Goal: Task Accomplishment & Management: Manage account settings

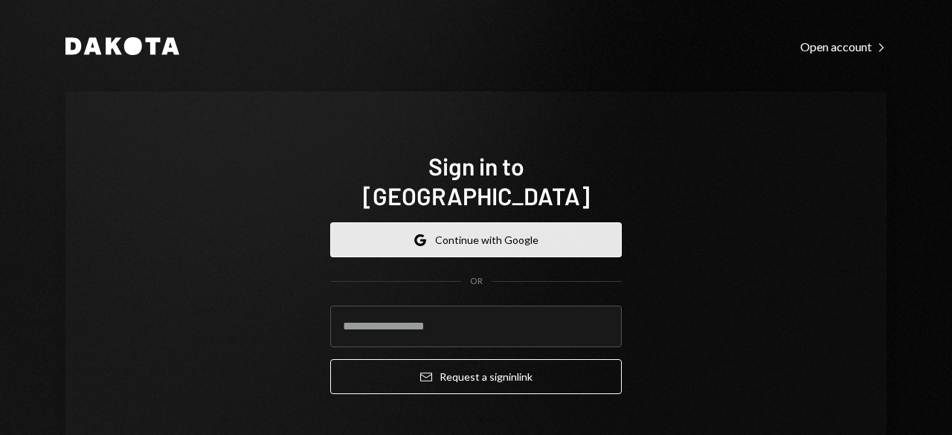
type input "**********"
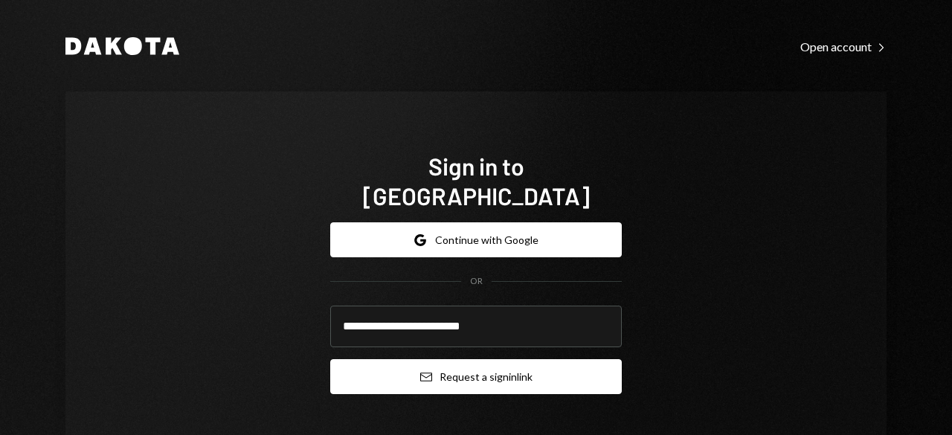
click at [438, 359] on button "Email Request a sign in link" at bounding box center [476, 376] width 292 height 35
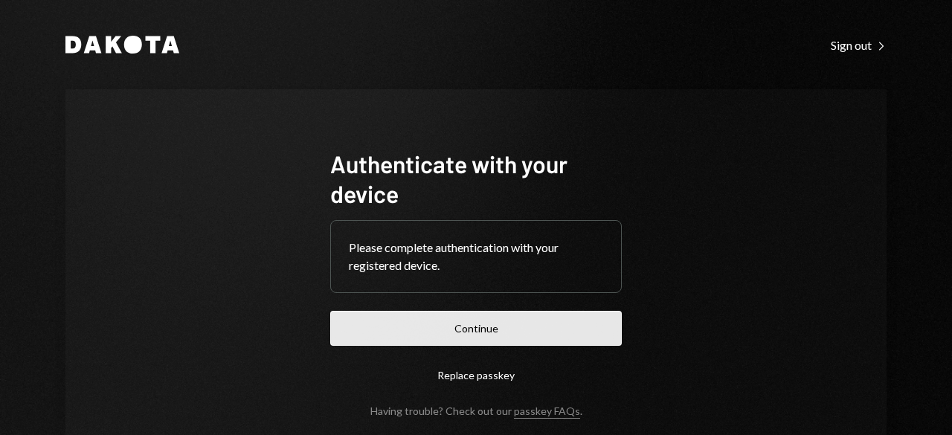
click at [428, 333] on button "Continue" at bounding box center [476, 328] width 292 height 35
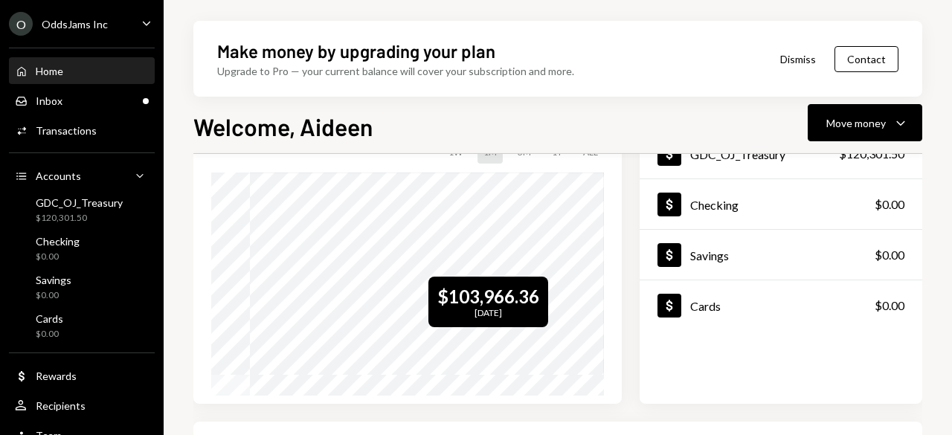
scroll to position [149, 0]
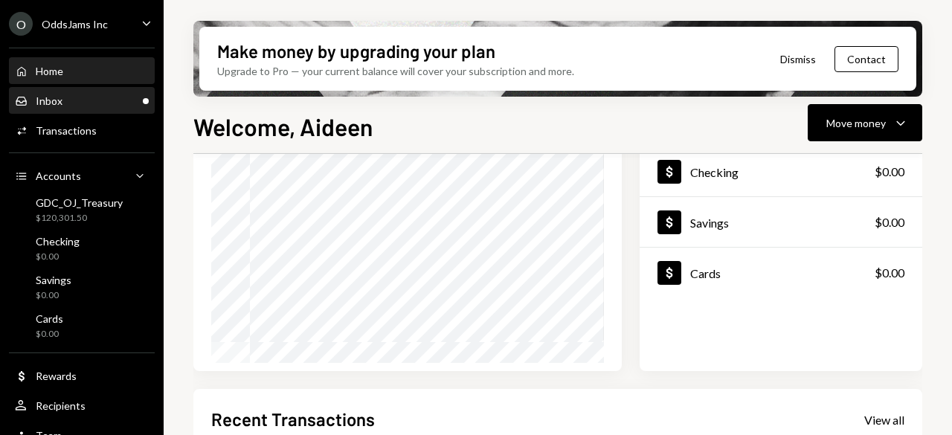
click at [22, 112] on div "Inbox Inbox" at bounding box center [82, 101] width 134 height 25
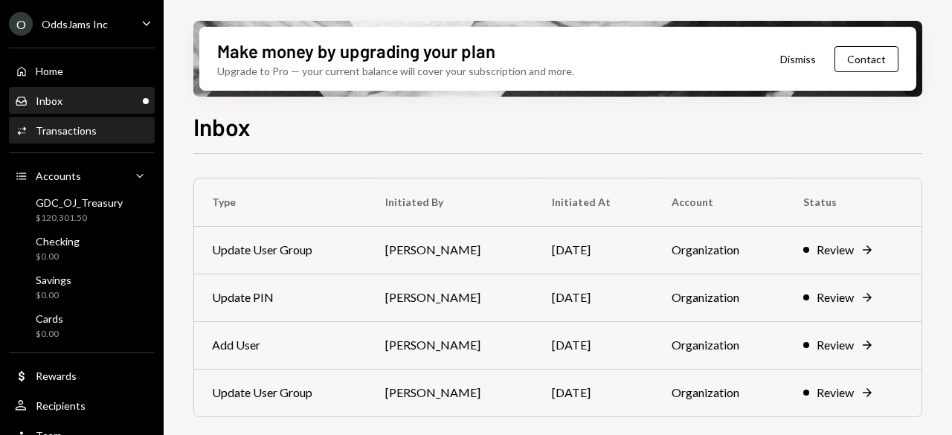
click at [29, 122] on div "Activities Transactions" at bounding box center [82, 130] width 134 height 25
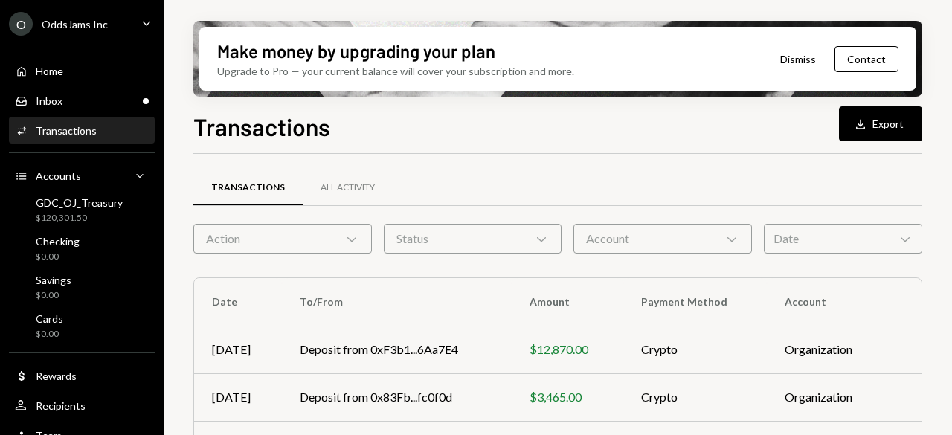
click at [329, 230] on div "Action Chevron Down" at bounding box center [282, 239] width 179 height 30
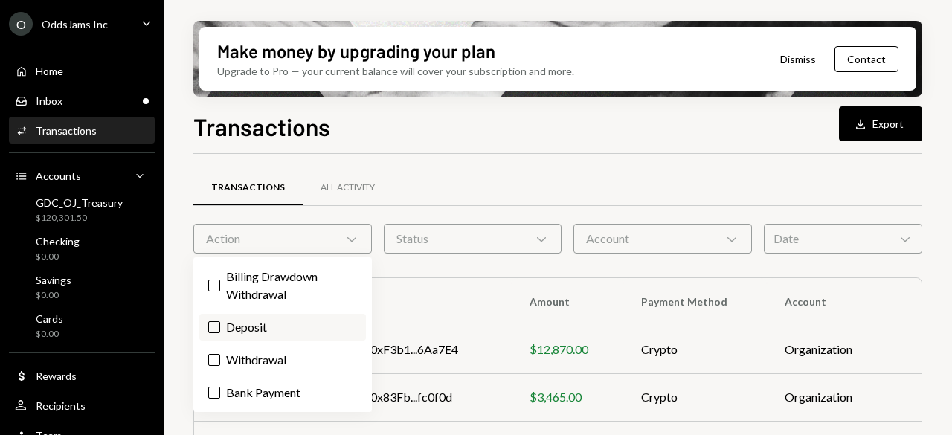
click at [272, 319] on label "Deposit" at bounding box center [282, 327] width 167 height 27
click at [220, 321] on button "Deposit" at bounding box center [214, 327] width 12 height 12
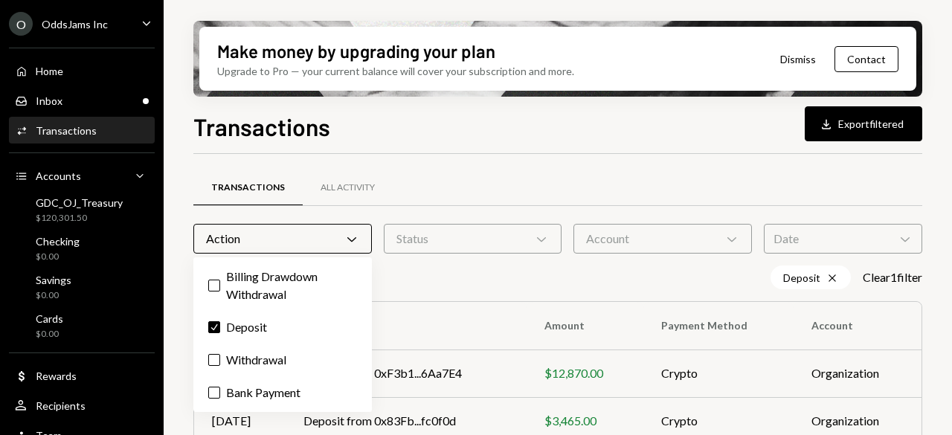
click at [269, 345] on div "Billing Drawdown Withdrawal Check Deposit Withdrawal Bank Payment" at bounding box center [282, 334] width 179 height 155
click at [269, 351] on label "Withdrawal" at bounding box center [282, 360] width 167 height 27
click at [220, 354] on button "Withdrawal" at bounding box center [214, 360] width 12 height 12
click at [245, 319] on label "Check Deposit" at bounding box center [282, 327] width 167 height 27
click at [220, 321] on button "Check" at bounding box center [214, 327] width 12 height 12
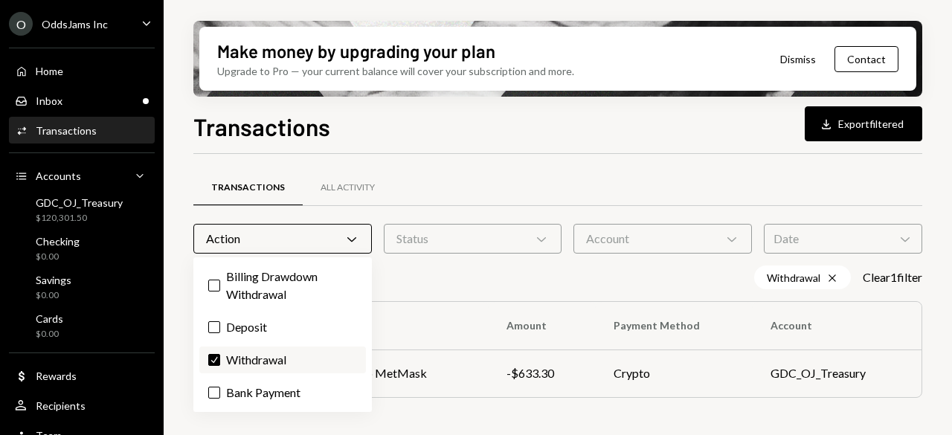
click at [245, 353] on label "Check Withdrawal" at bounding box center [282, 360] width 167 height 27
click at [220, 354] on button "Check" at bounding box center [214, 360] width 12 height 12
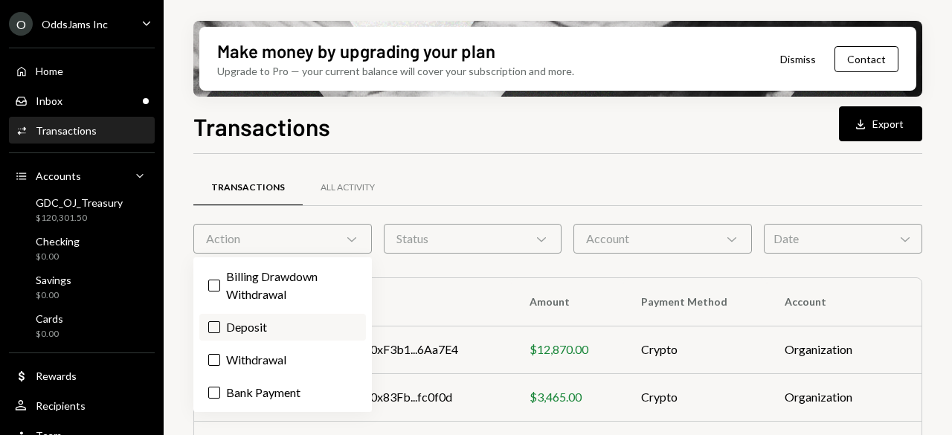
click at [243, 327] on label "Deposit" at bounding box center [282, 327] width 167 height 27
click at [220, 327] on button "Deposit" at bounding box center [214, 327] width 12 height 12
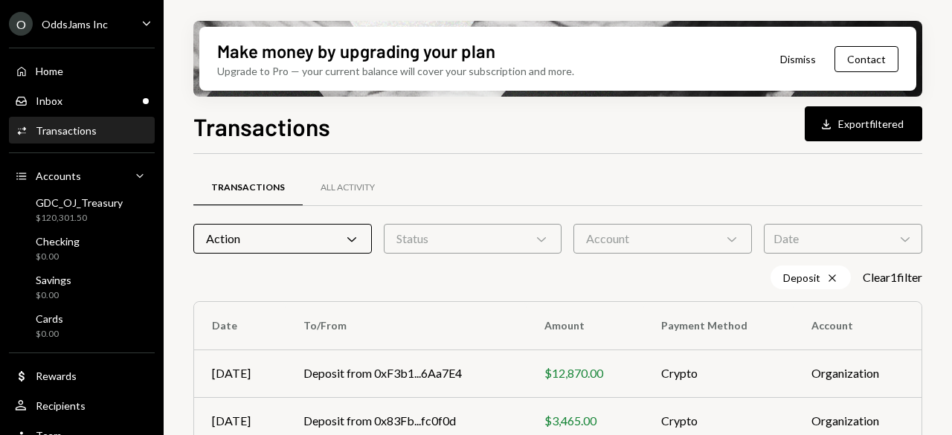
click at [812, 248] on div "Date Chevron Down" at bounding box center [843, 239] width 158 height 30
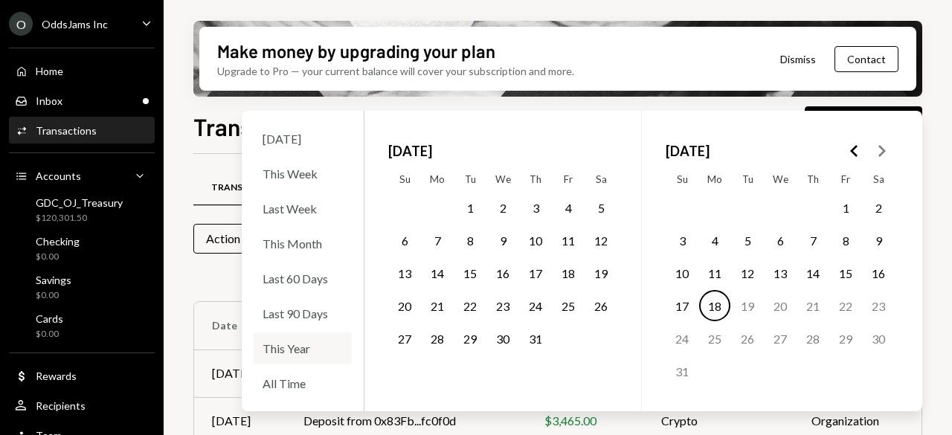
click at [283, 350] on div "This Year" at bounding box center [303, 349] width 98 height 32
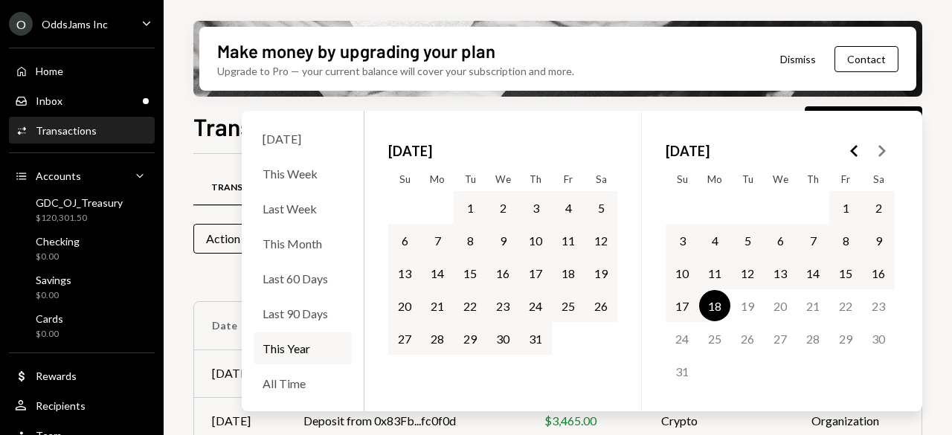
click at [933, 133] on div "Make money by upgrading your plan Upgrade to Pro — your current balance will co…" at bounding box center [558, 217] width 789 height 435
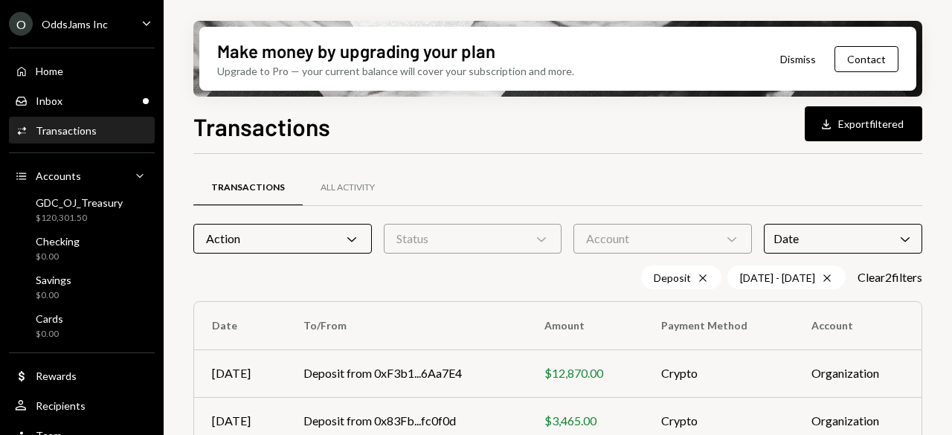
click at [847, 141] on div "Transactions Download Export filtered Transactions All Activity Action Chevron …" at bounding box center [557, 316] width 729 height 414
click at [860, 132] on button "Download Export filtered" at bounding box center [864, 123] width 118 height 35
